Goal: Task Accomplishment & Management: Use online tool/utility

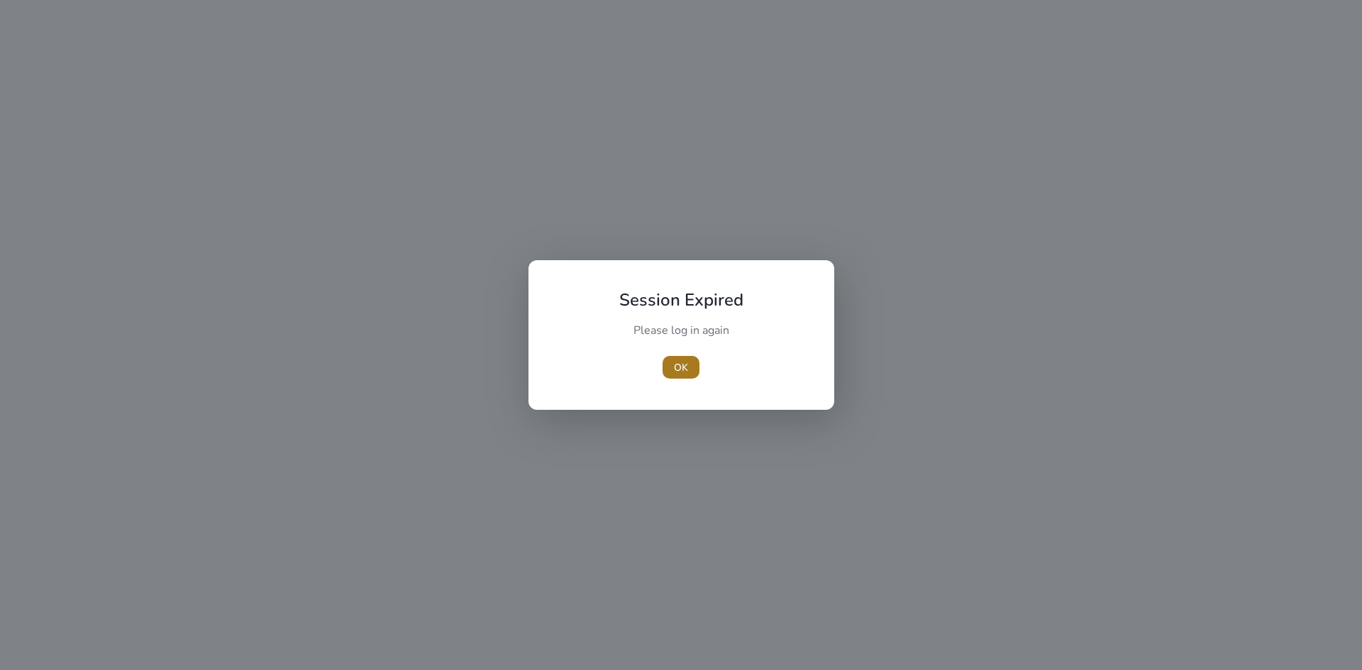
click at [675, 374] on span "OK" at bounding box center [681, 367] width 14 height 15
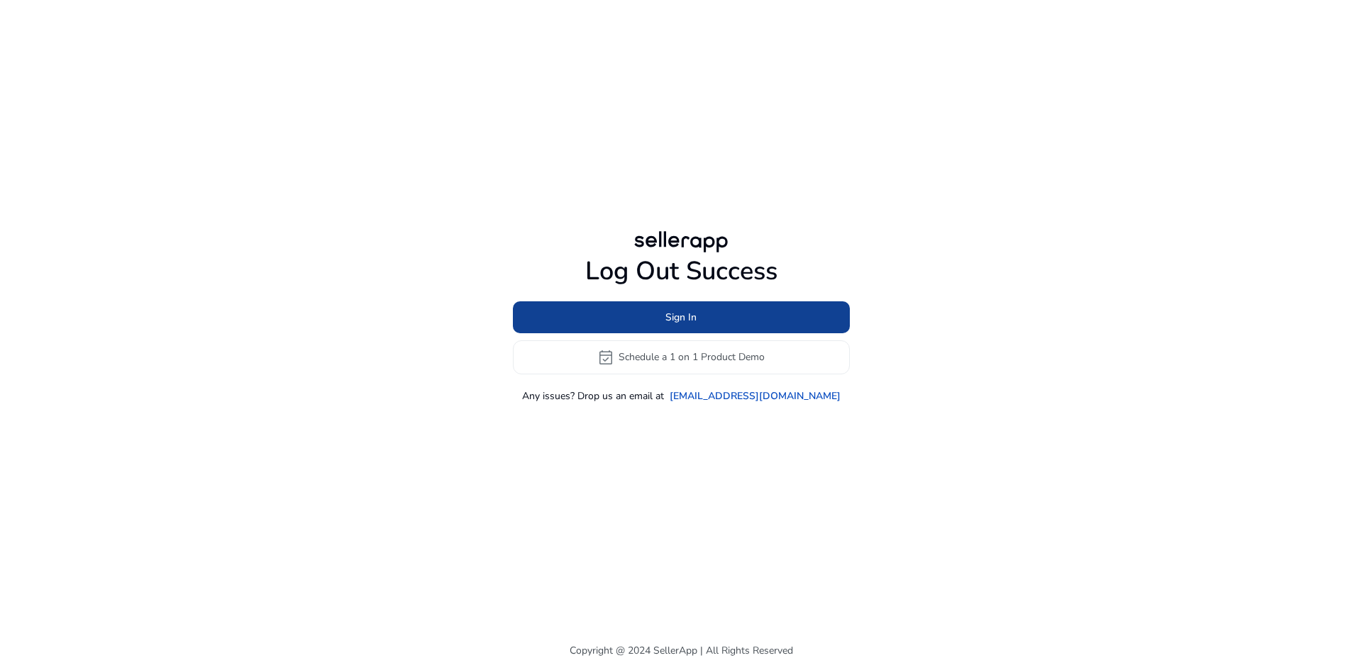
click at [664, 319] on span at bounding box center [681, 317] width 337 height 34
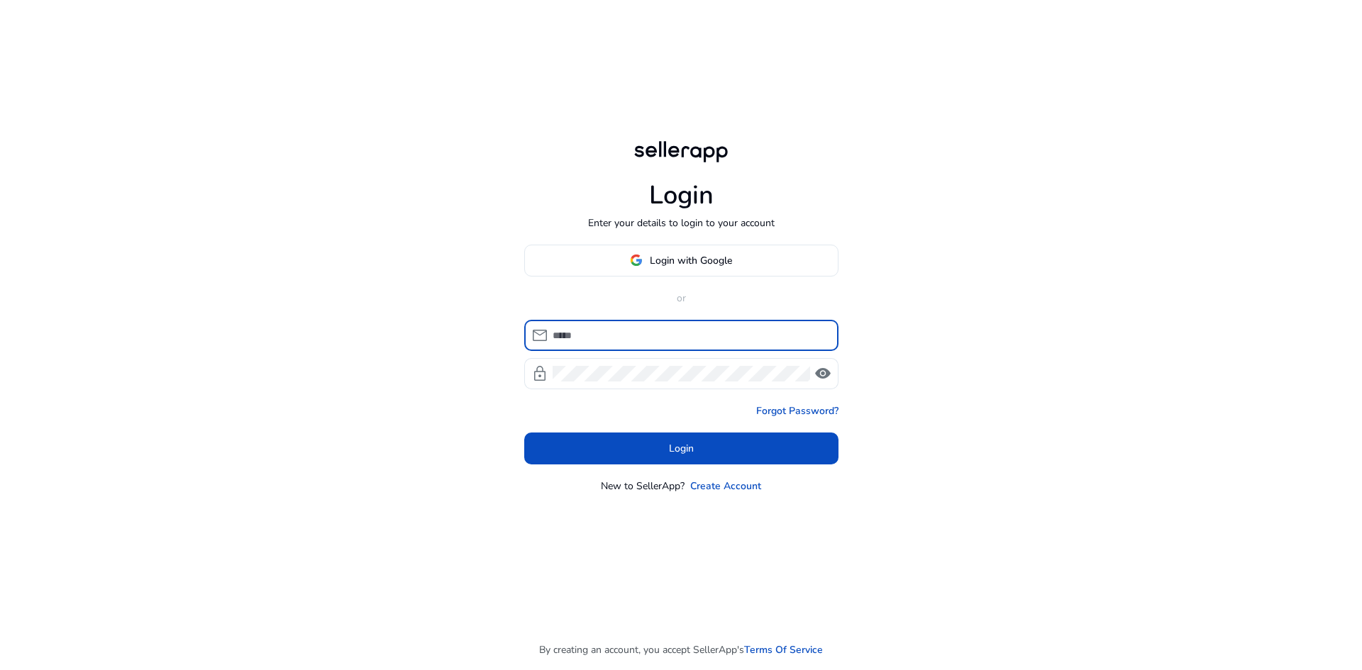
type input "**********"
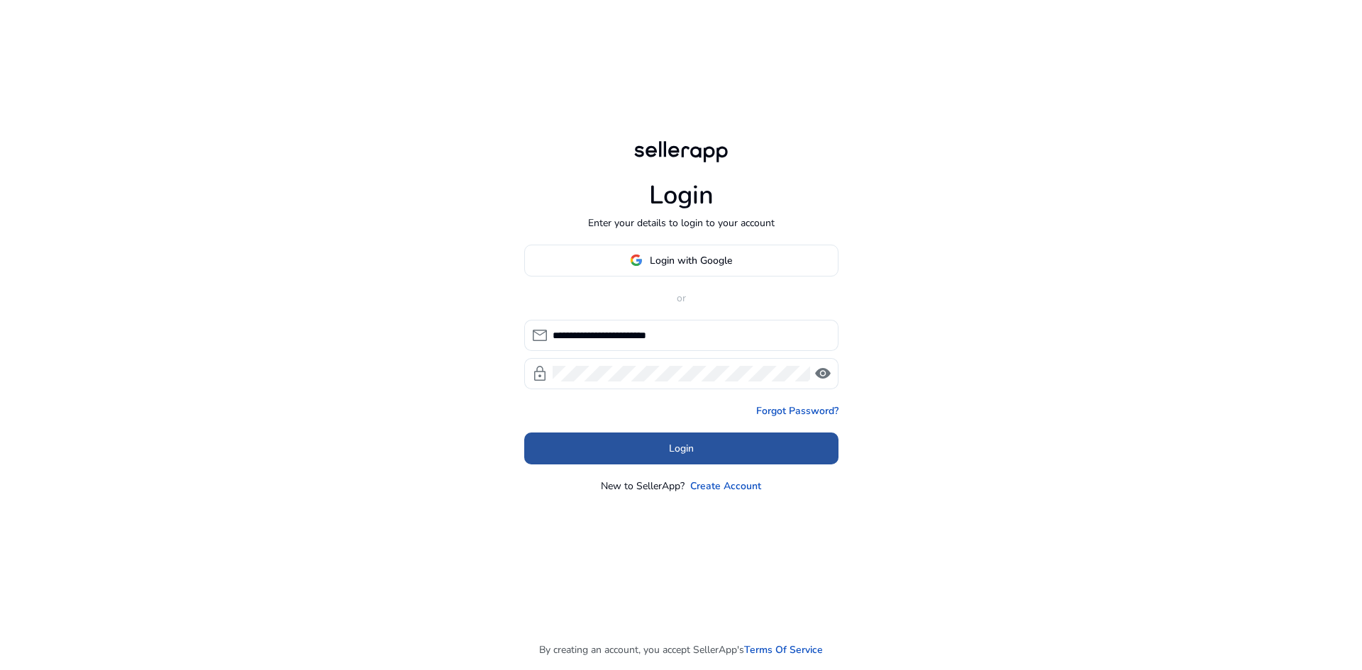
click at [660, 445] on span at bounding box center [681, 448] width 314 height 34
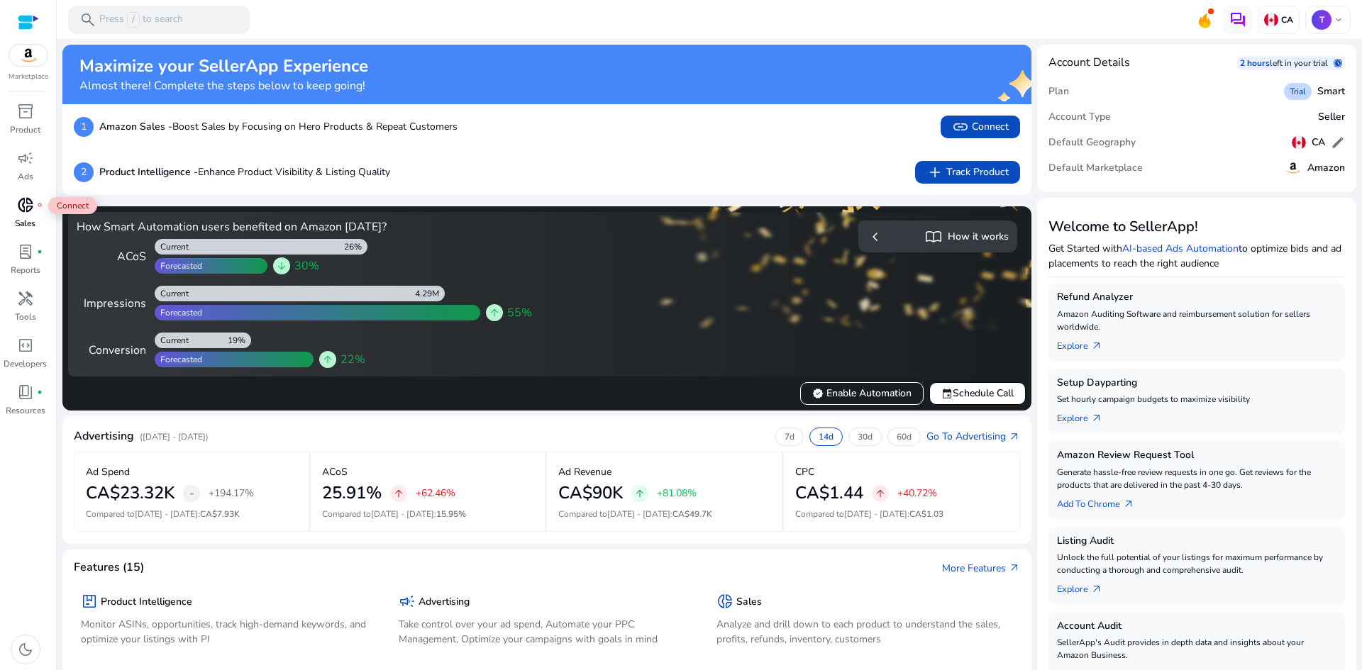
click at [32, 205] on span "donut_small" at bounding box center [25, 205] width 17 height 17
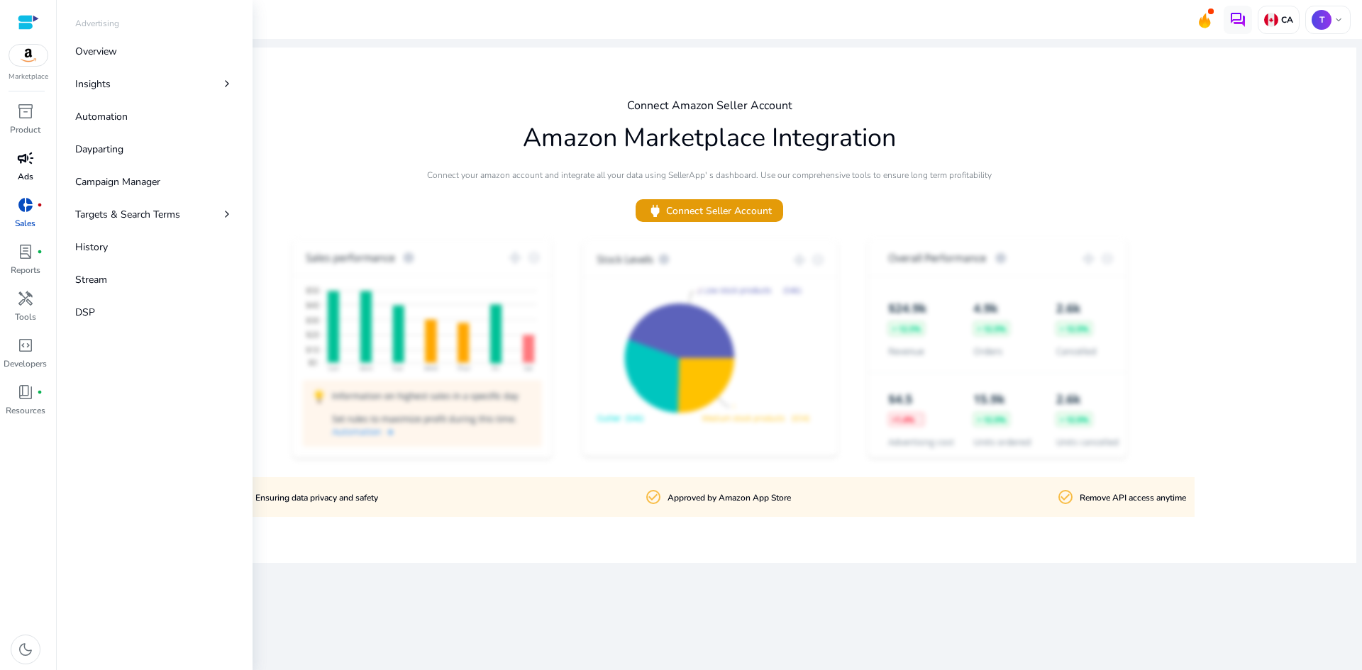
click at [22, 165] on span "campaign" at bounding box center [25, 158] width 17 height 17
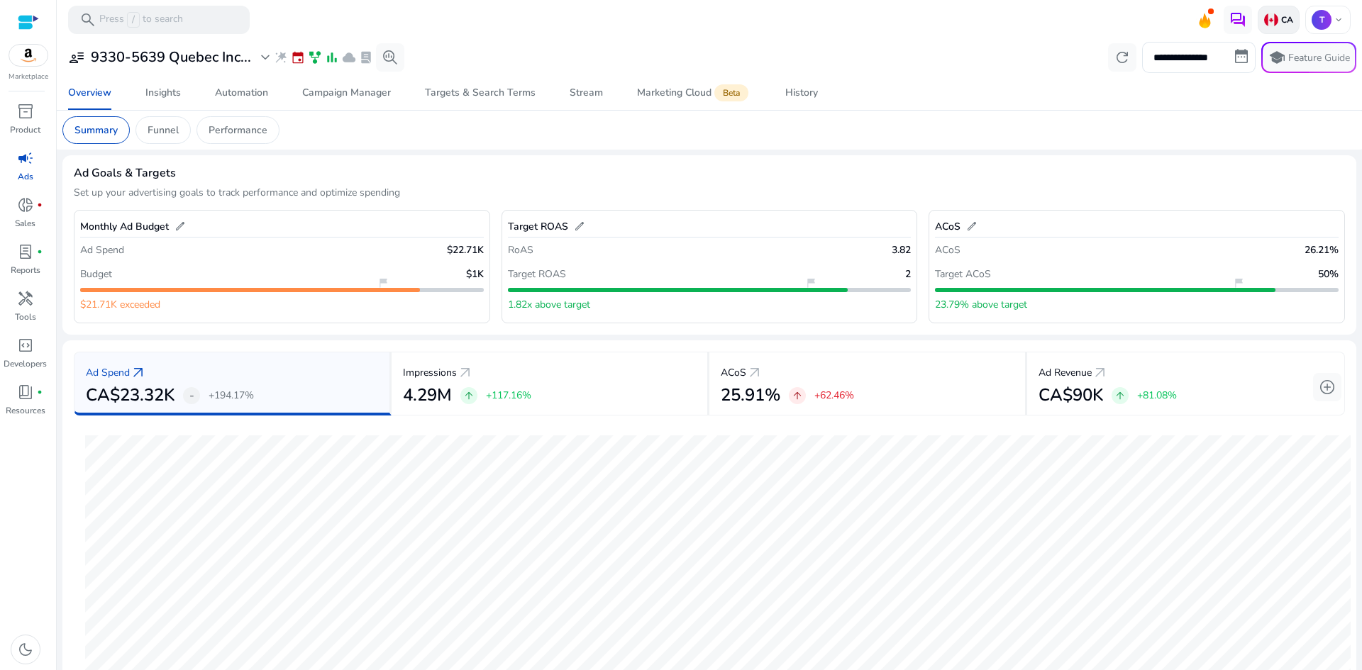
click at [1265, 16] on img at bounding box center [1271, 20] width 14 height 14
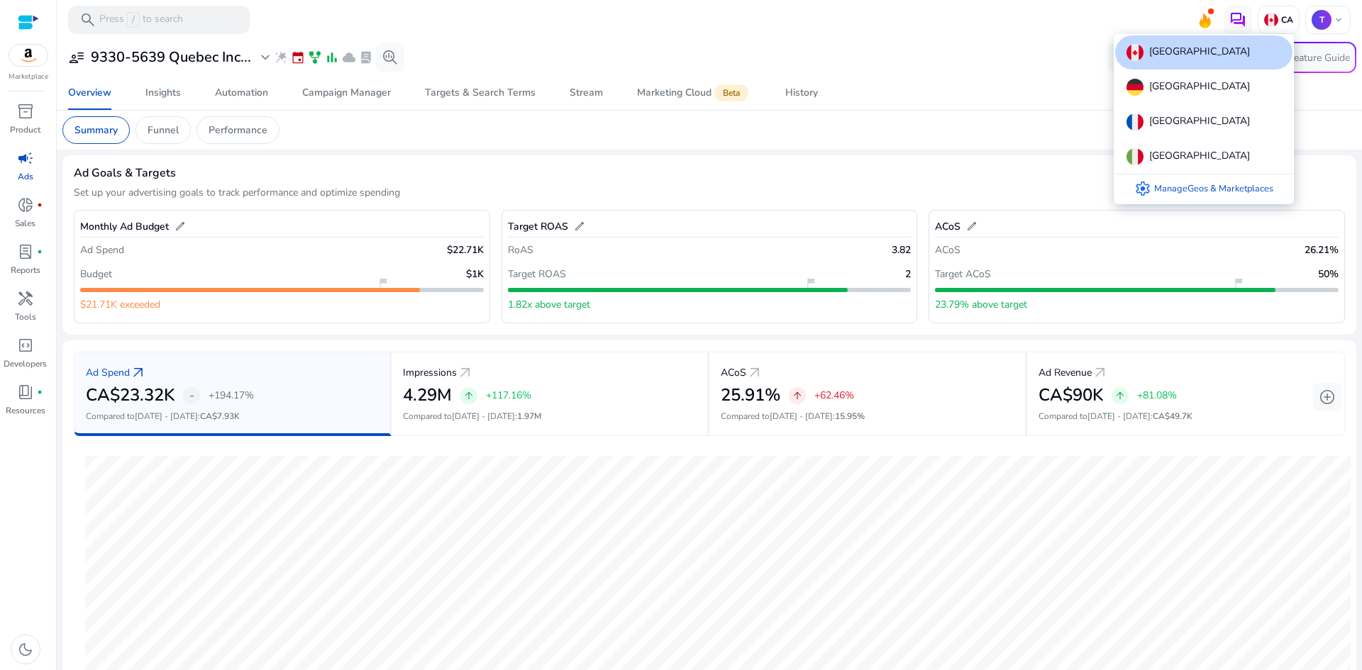
click at [1027, 19] on div at bounding box center [681, 335] width 1362 height 670
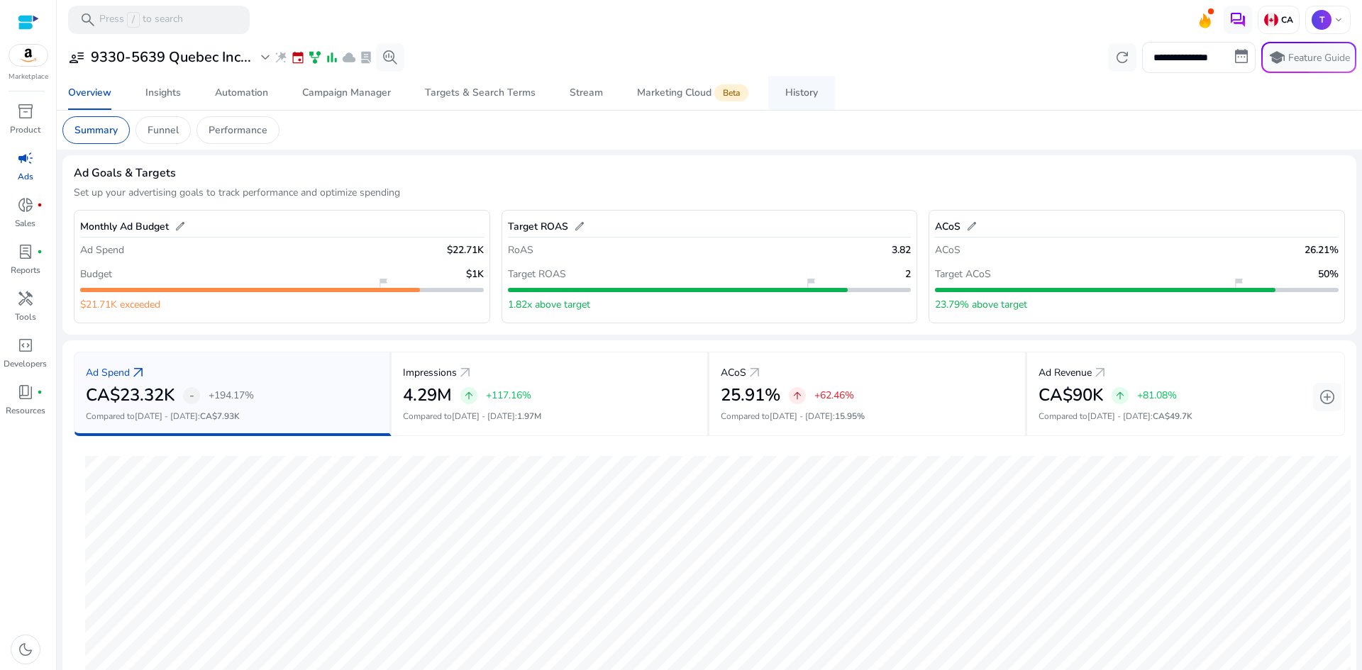
click at [777, 96] on link "History" at bounding box center [801, 93] width 67 height 34
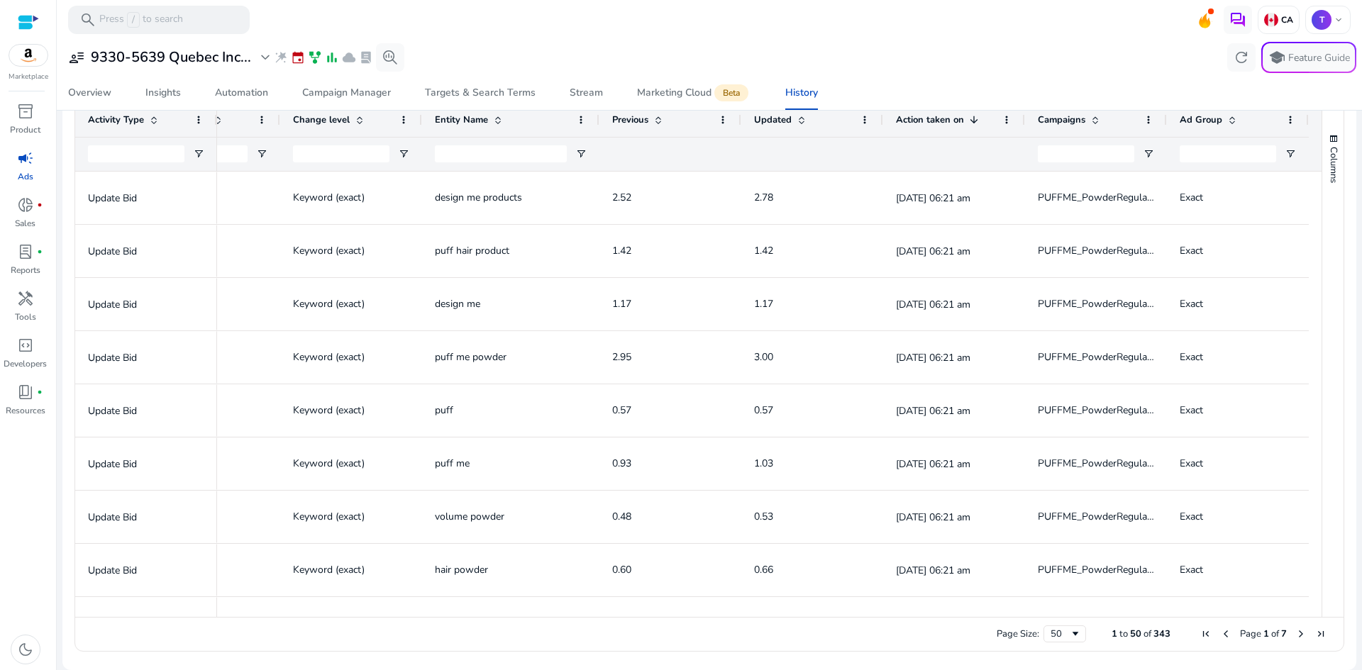
drag, startPoint x: 923, startPoint y: 616, endPoint x: 844, endPoint y: 617, distance: 78.8
click at [844, 617] on div at bounding box center [763, 610] width 1092 height 13
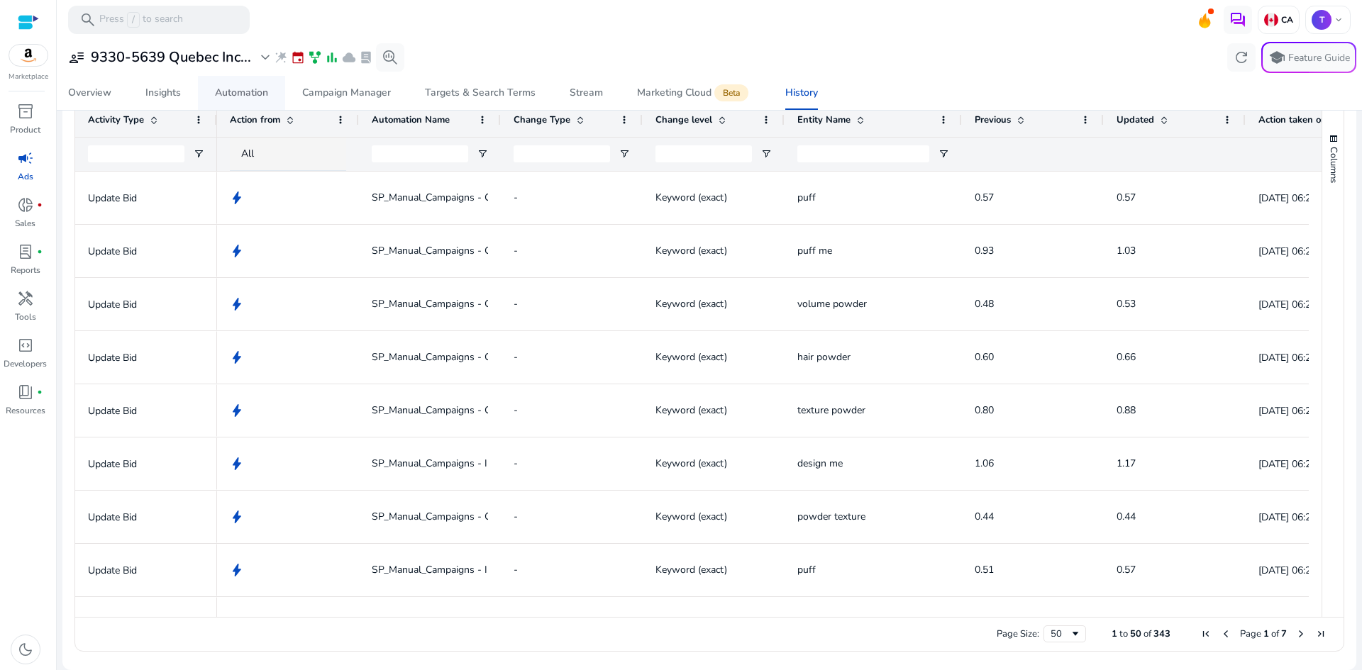
click at [238, 96] on div "Automation" at bounding box center [241, 93] width 53 height 10
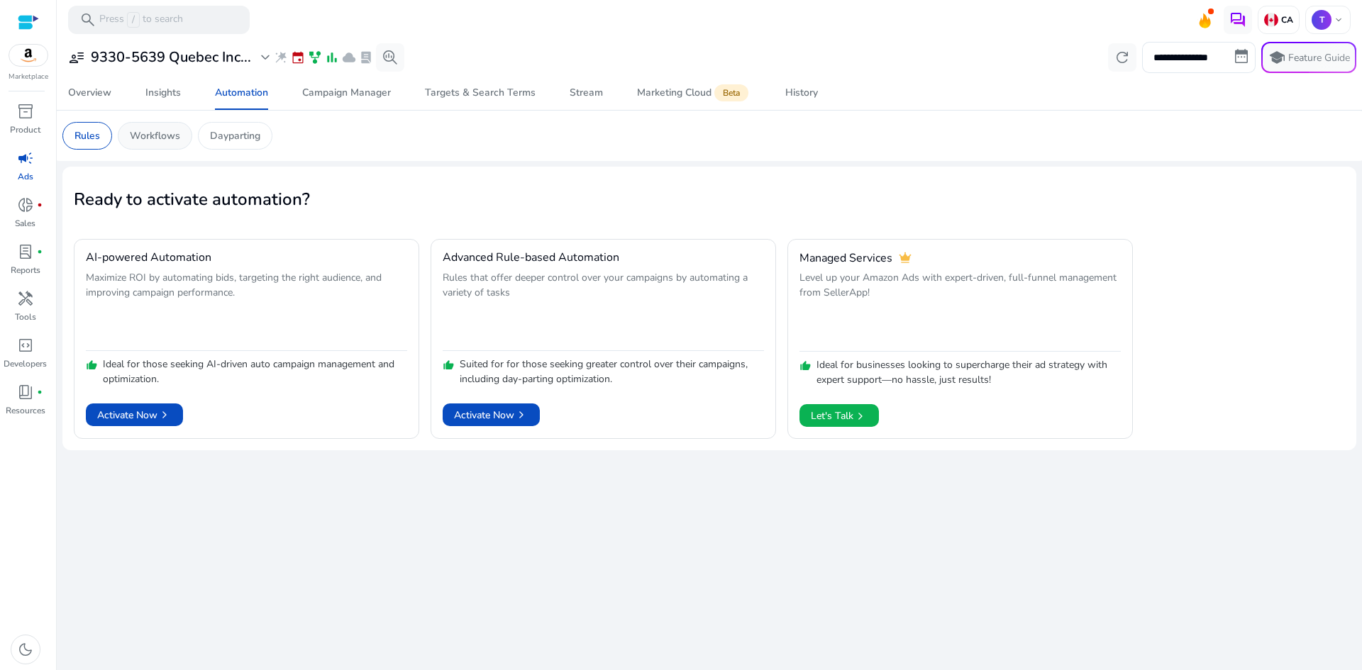
click at [157, 138] on p "Workflows" at bounding box center [155, 135] width 50 height 15
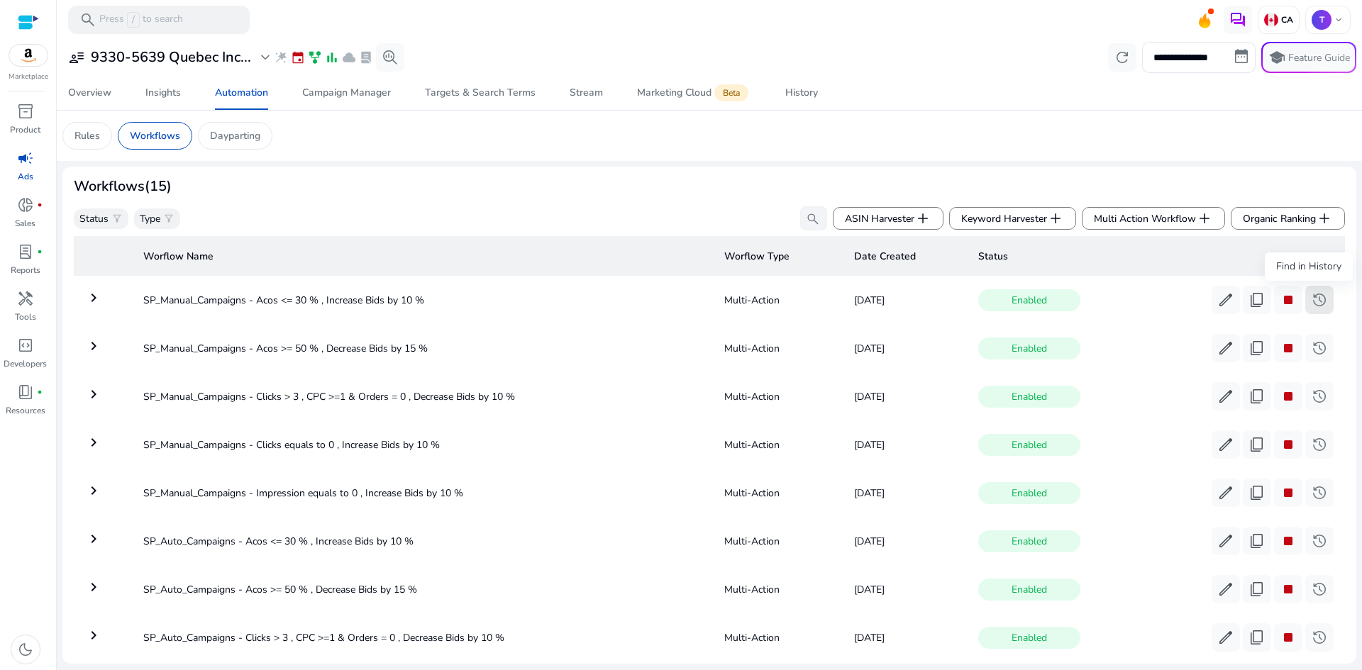
click at [1315, 304] on span "history" at bounding box center [1319, 300] width 17 height 17
click at [1305, 357] on span at bounding box center [1319, 348] width 28 height 34
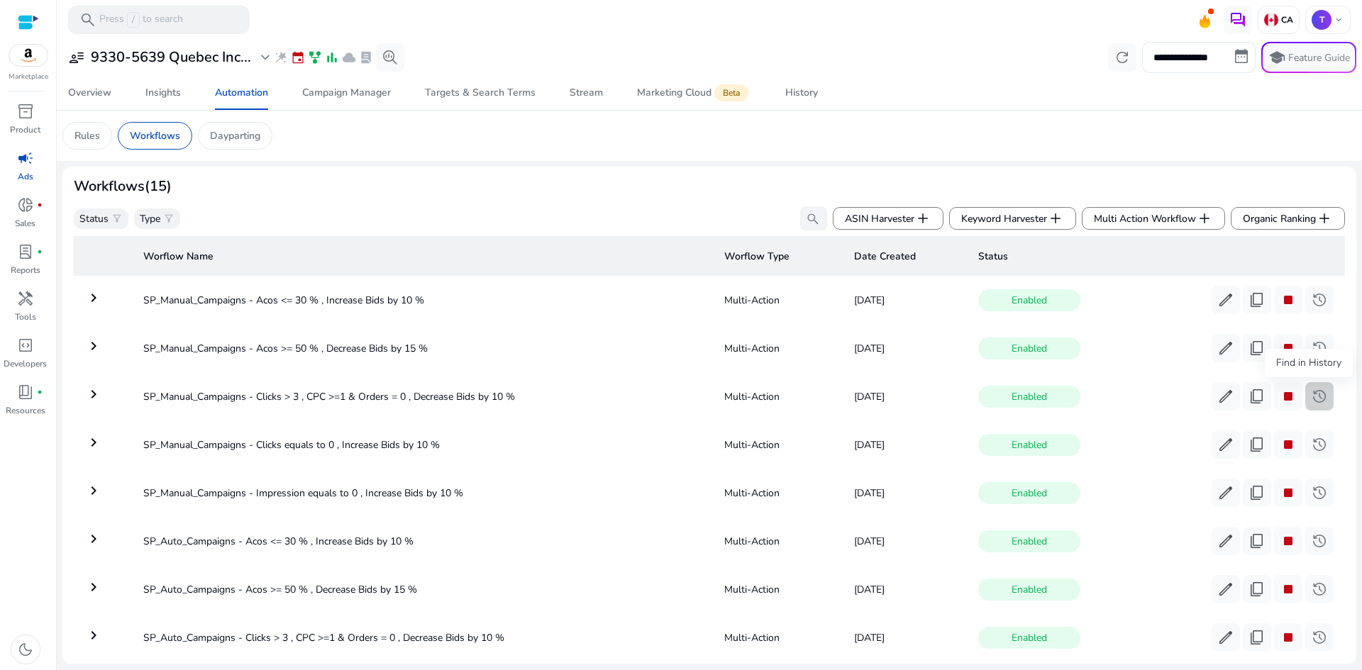
click at [1315, 399] on span "history" at bounding box center [1319, 396] width 17 height 17
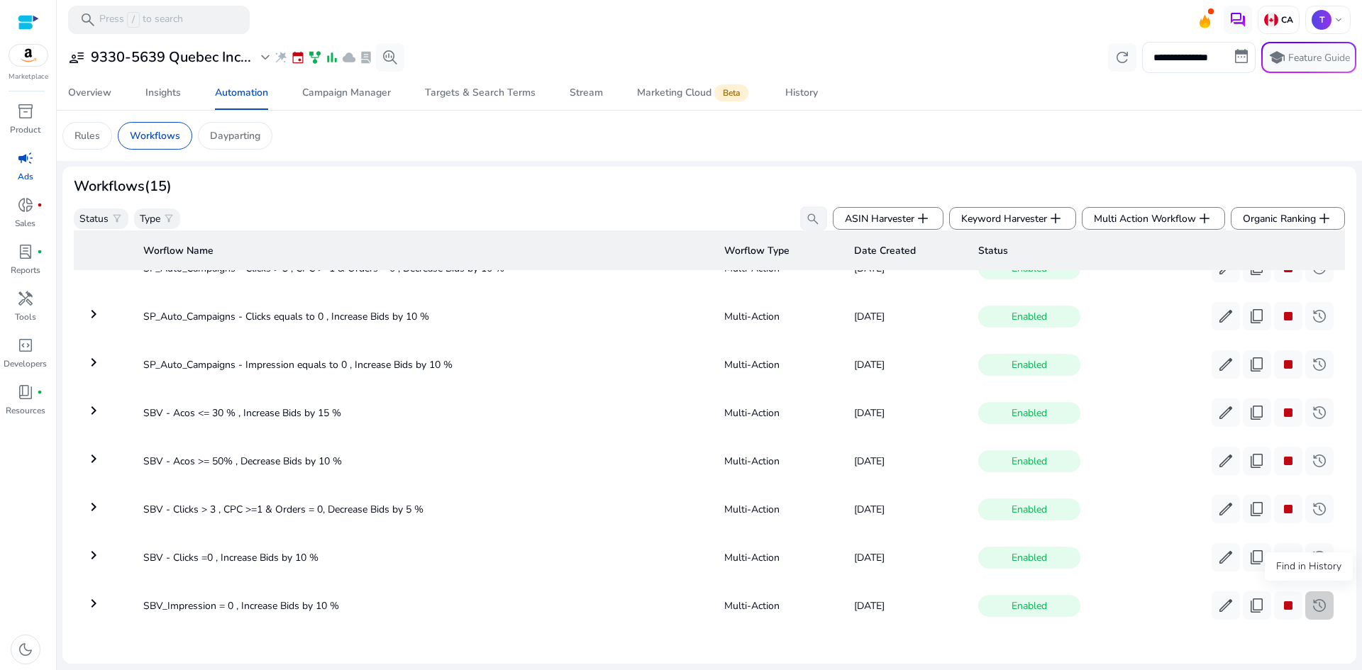
click at [1315, 599] on span "history" at bounding box center [1319, 605] width 17 height 17
click at [1314, 549] on span "history" at bounding box center [1319, 557] width 17 height 17
click at [1314, 501] on span "history" at bounding box center [1319, 509] width 17 height 17
click at [1311, 453] on span "history" at bounding box center [1319, 461] width 17 height 17
click at [1311, 404] on span "history" at bounding box center [1319, 412] width 17 height 17
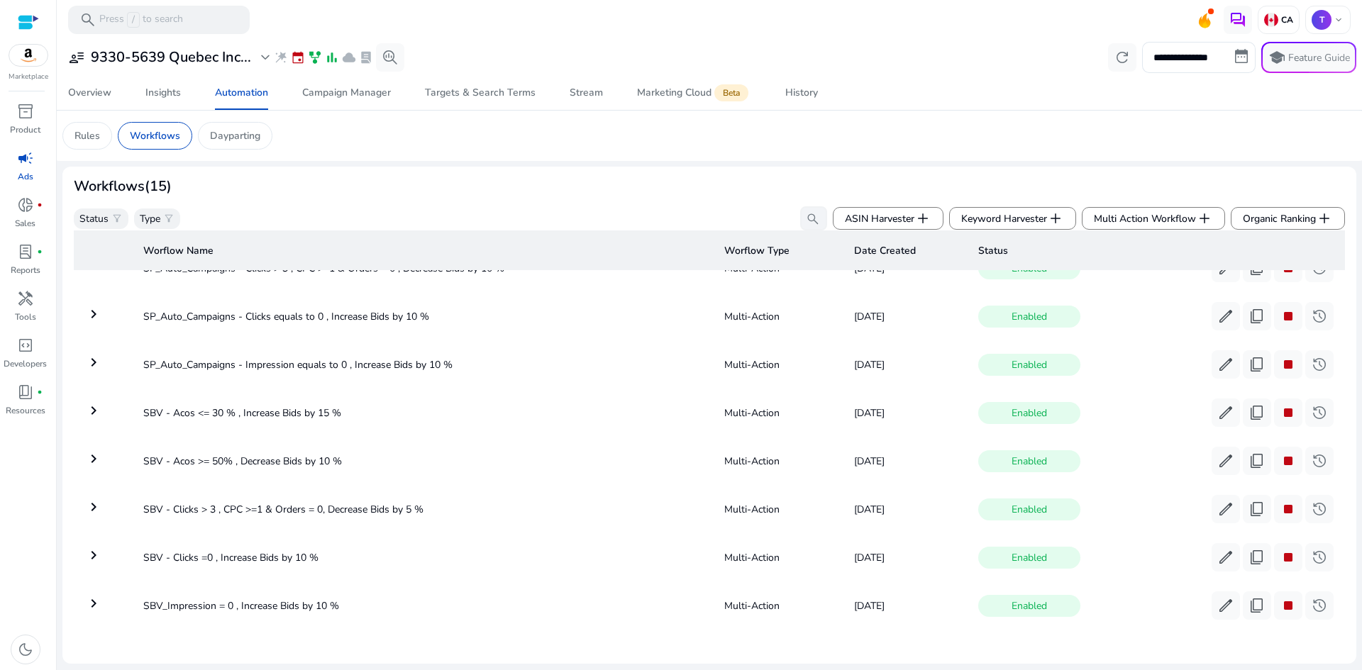
click at [817, 110] on nav "Overview Insights Automation Campaign Manager Targets & Search Terms Stream Mar…" at bounding box center [709, 93] width 1317 height 35
click at [802, 88] on div "History" at bounding box center [801, 93] width 33 height 10
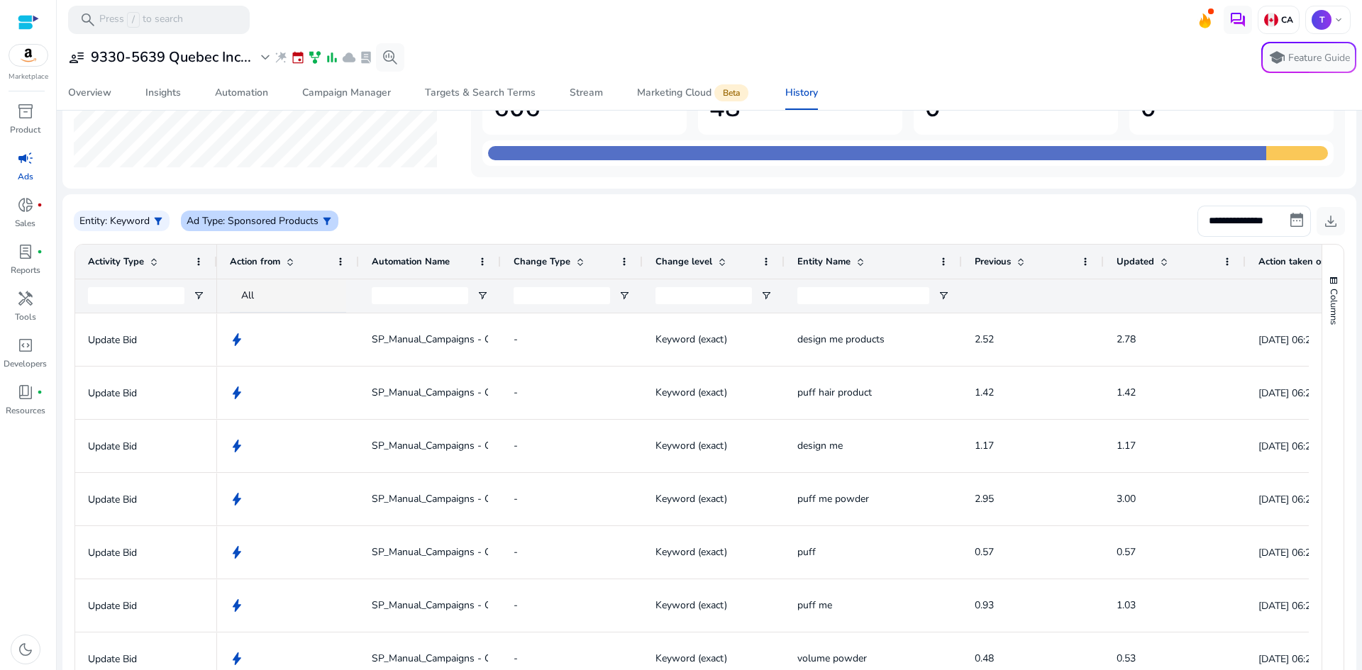
click at [255, 221] on p ": Sponsored Products" at bounding box center [271, 221] width 96 height 15
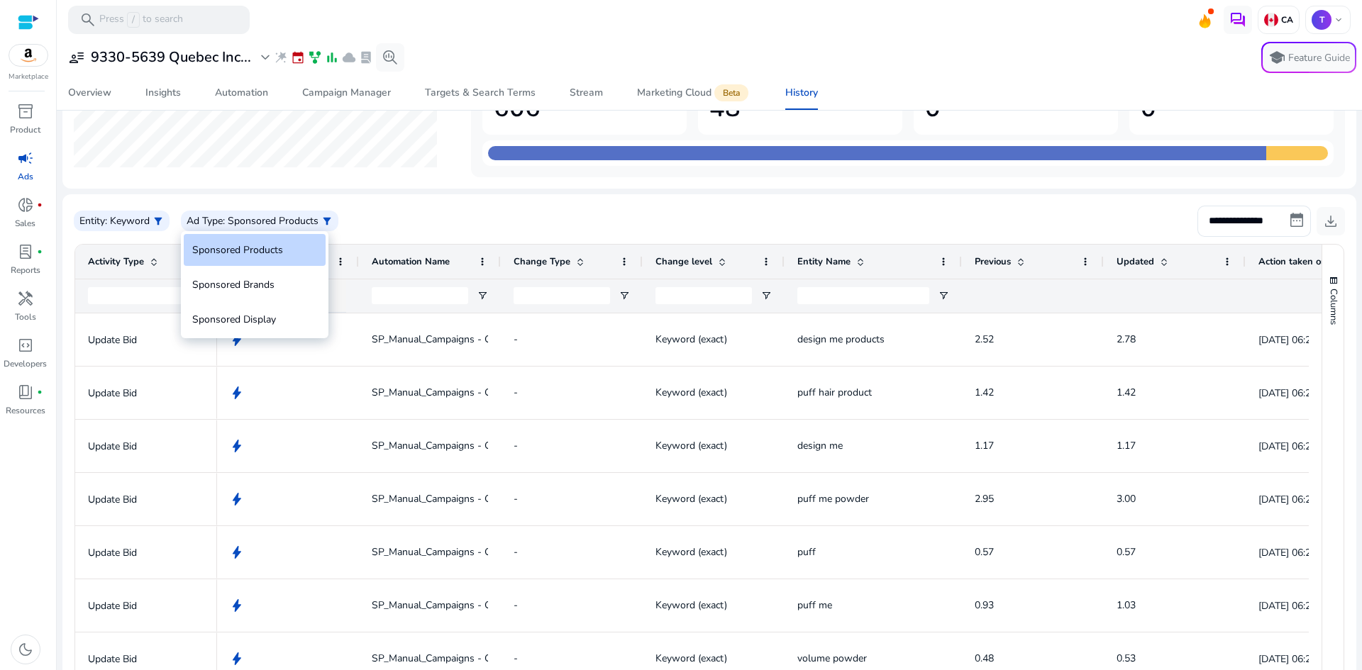
click at [526, 197] on div at bounding box center [681, 335] width 1362 height 670
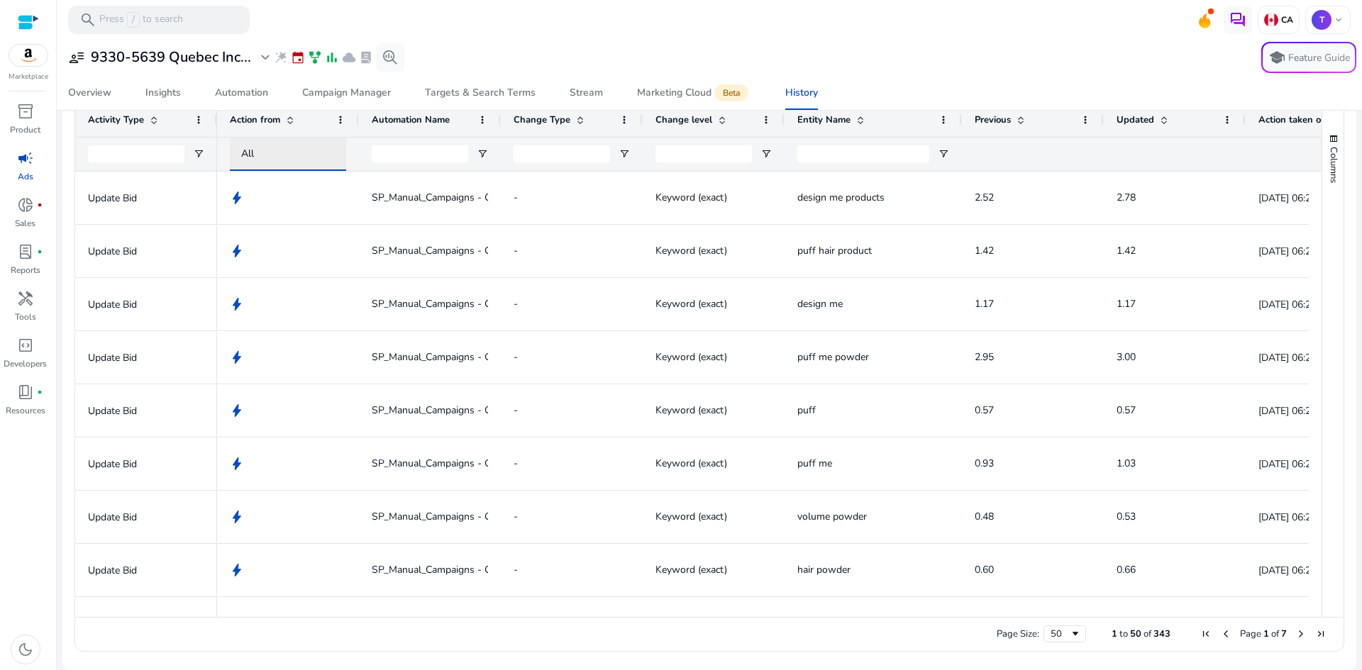
click at [255, 160] on div "All" at bounding box center [300, 154] width 119 height 16
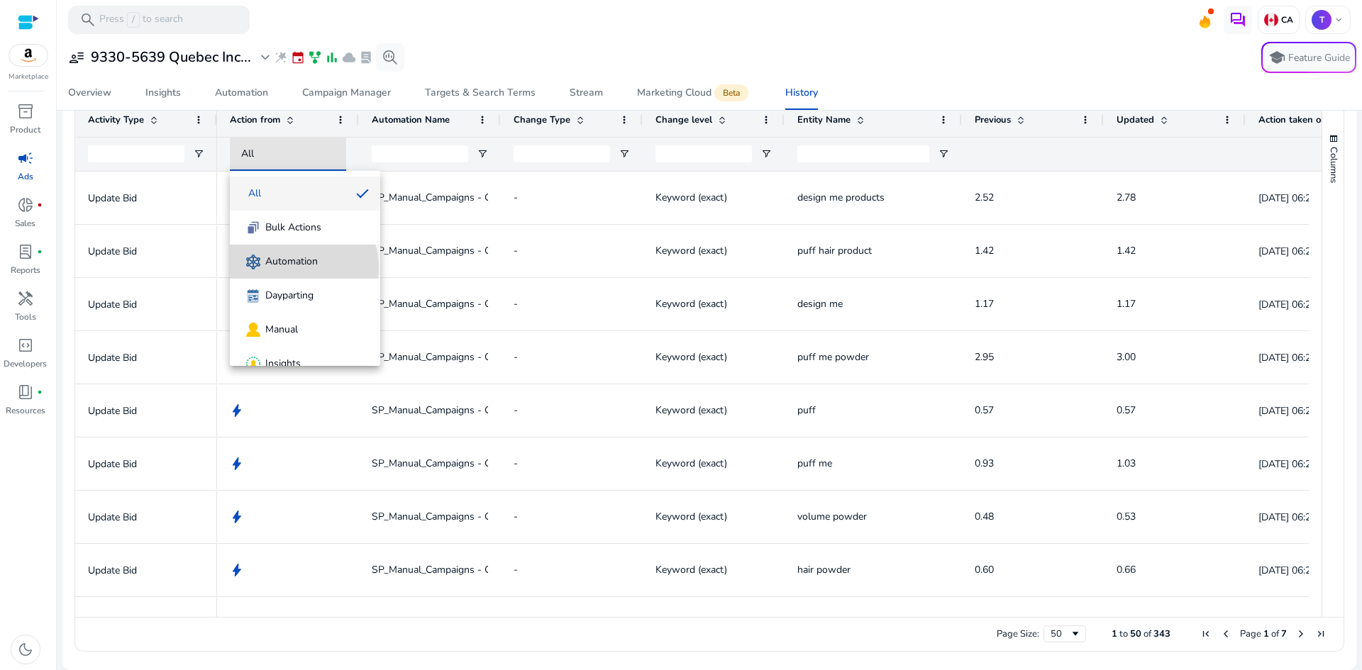
click at [294, 268] on span "Automation" at bounding box center [291, 262] width 52 height 14
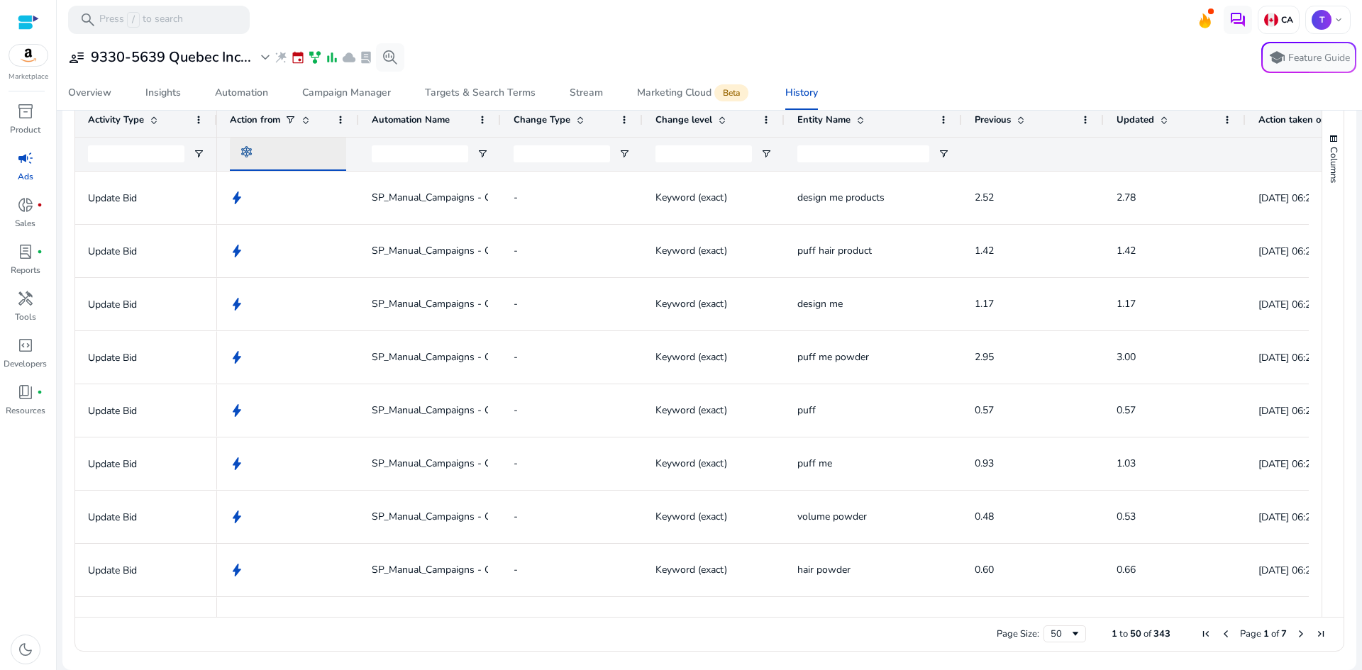
click at [284, 151] on div at bounding box center [300, 154] width 119 height 16
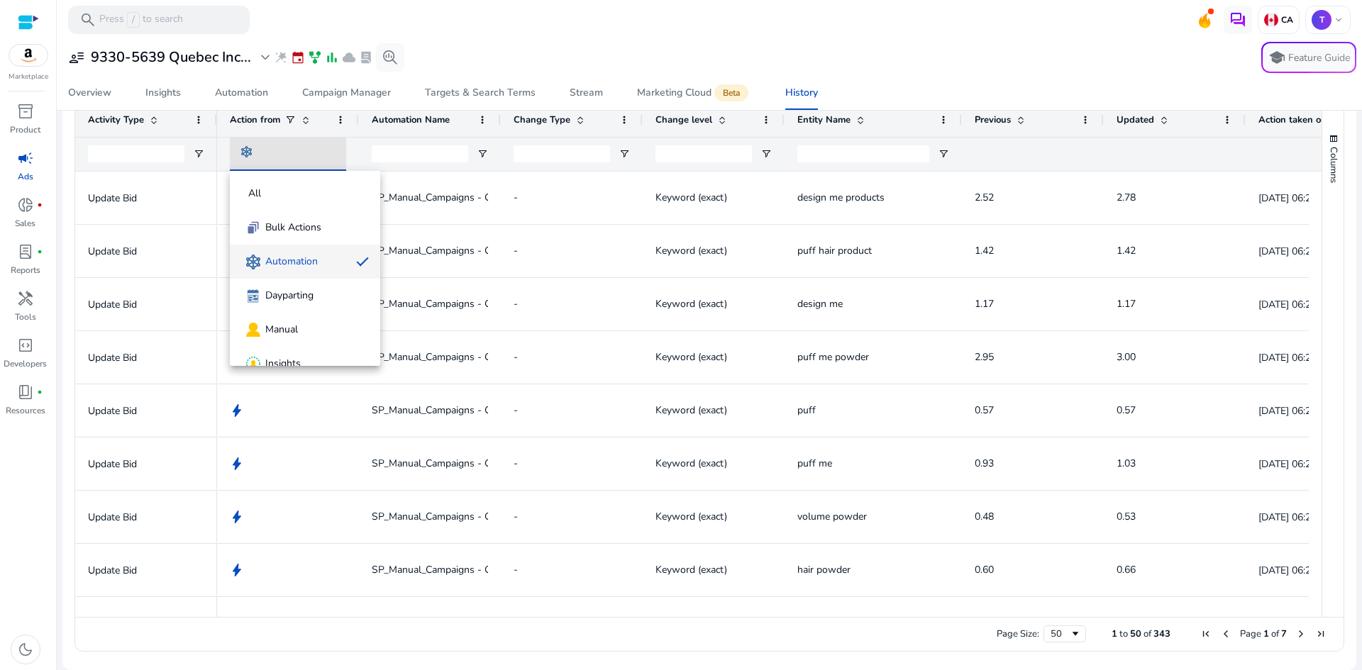
click at [536, 34] on div at bounding box center [681, 335] width 1362 height 670
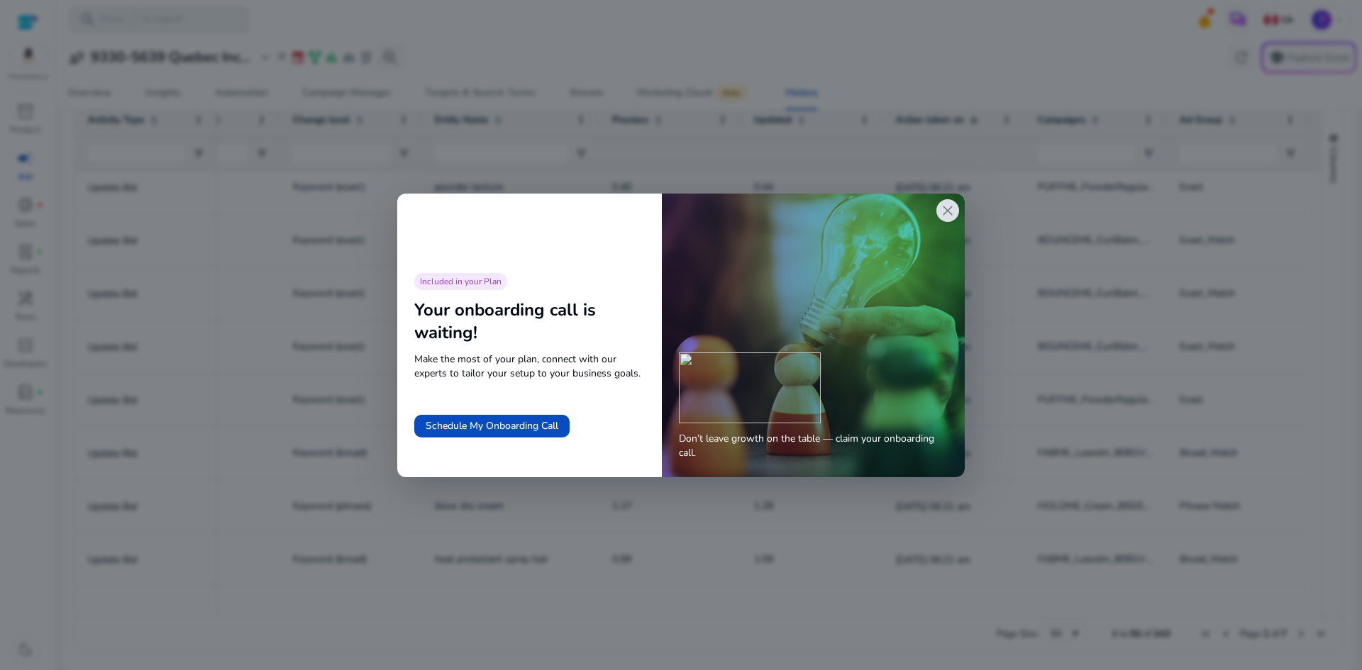
click at [953, 208] on span "close" at bounding box center [947, 210] width 17 height 17
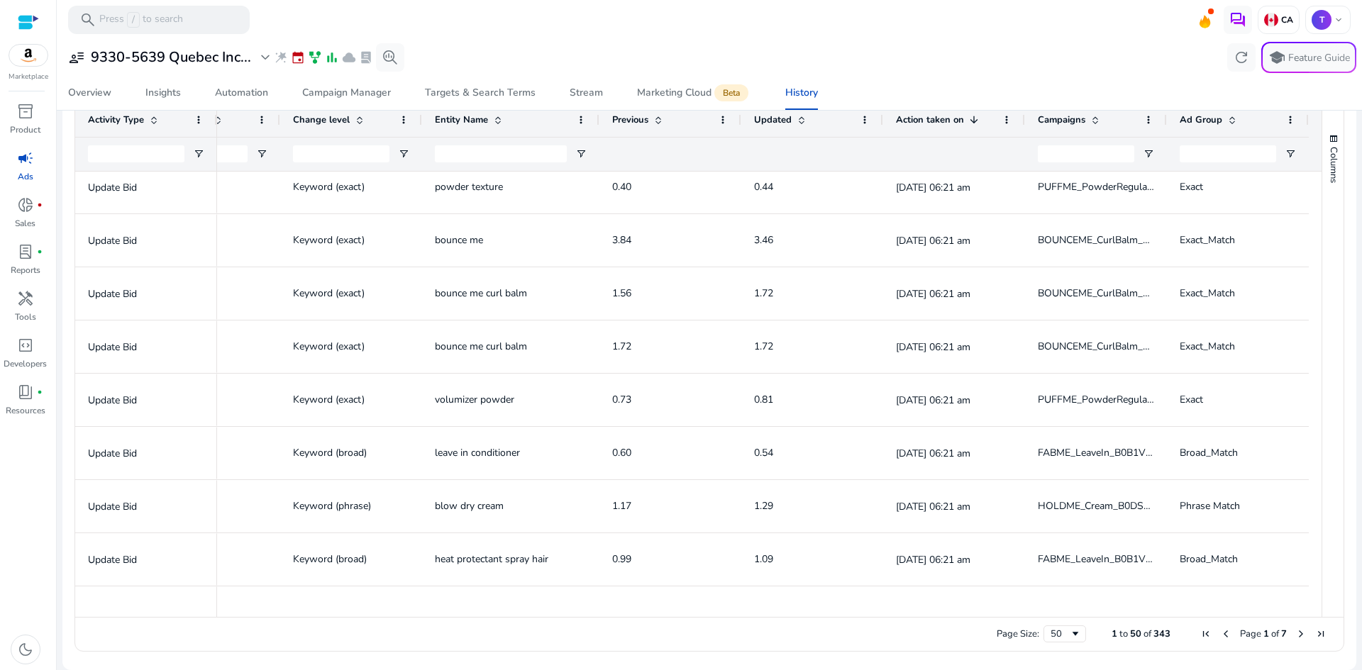
click at [526, 26] on mat-toolbar "search Press / to search CA T keyboard_arrow_down" at bounding box center [709, 19] width 1305 height 39
